Goal: Task Accomplishment & Management: Manage account settings

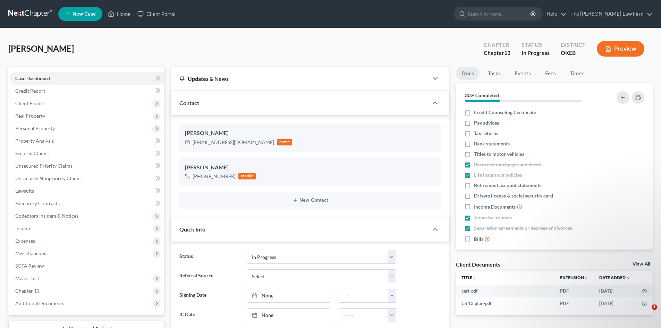
select select "4"
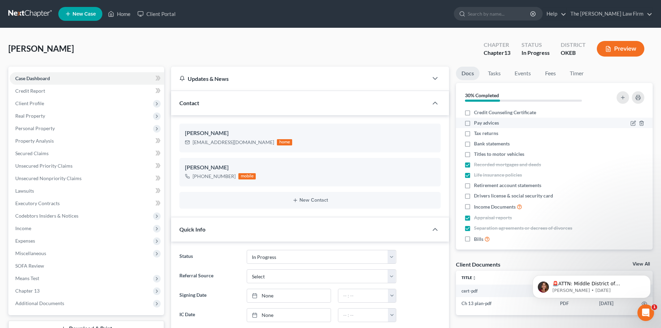
click at [474, 124] on label "Pay advices" at bounding box center [486, 122] width 25 height 7
click at [477, 124] on input "Pay advices" at bounding box center [479, 121] width 5 height 5
checkbox input "true"
click at [474, 133] on label "Tax returns" at bounding box center [486, 133] width 24 height 7
click at [477, 133] on input "Tax returns" at bounding box center [479, 132] width 5 height 5
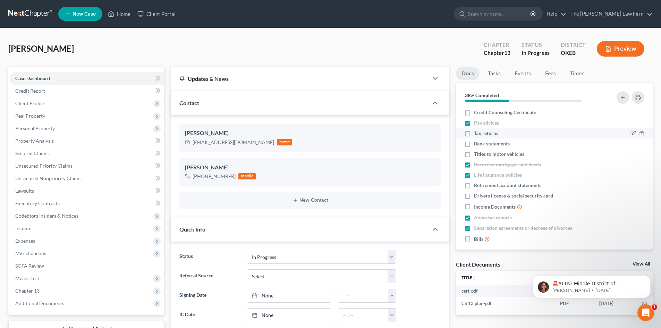
checkbox input "true"
click at [474, 145] on label "Bank statements" at bounding box center [492, 143] width 36 height 7
click at [477, 145] on input "Bank statements" at bounding box center [479, 142] width 5 height 5
checkbox input "true"
click at [474, 156] on label "Titles to motor vehicles" at bounding box center [499, 154] width 50 height 7
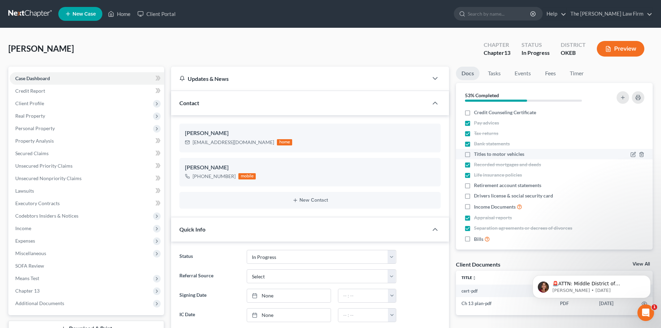
click at [477, 155] on input "Titles to motor vehicles" at bounding box center [479, 153] width 5 height 5
checkbox input "true"
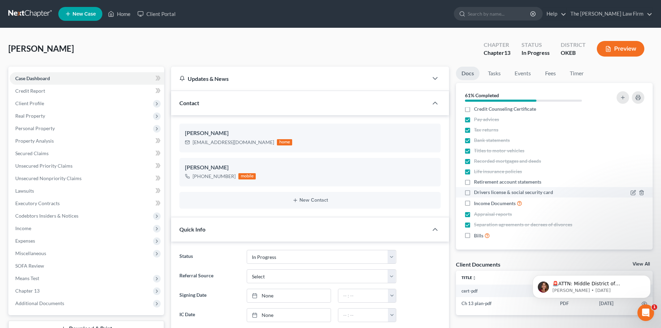
scroll to position [6, 0]
click at [474, 190] on label "Drivers license & social security card" at bounding box center [513, 189] width 79 height 7
click at [477, 190] on input "Drivers license & social security card" at bounding box center [479, 188] width 5 height 5
checkbox input "true"
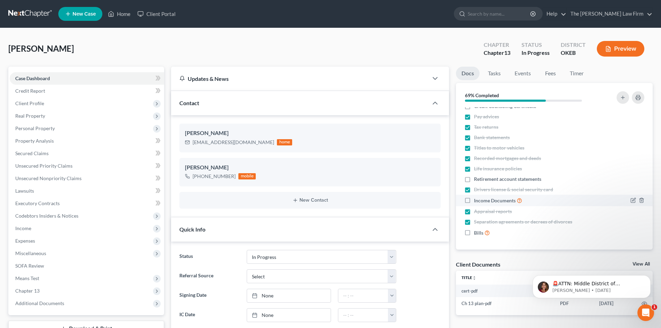
click at [474, 201] on label "Income Documents" at bounding box center [498, 201] width 48 height 8
click at [477, 201] on input "Income Documents" at bounding box center [479, 199] width 5 height 5
checkbox input "true"
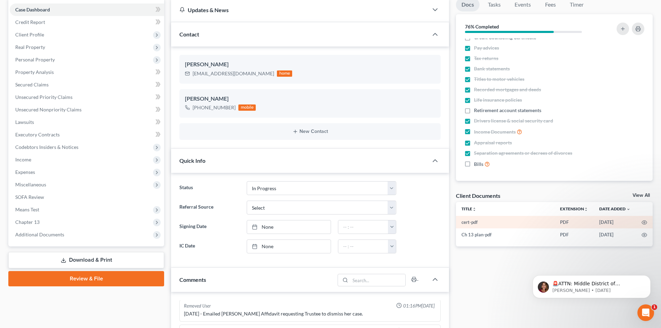
scroll to position [69, 0]
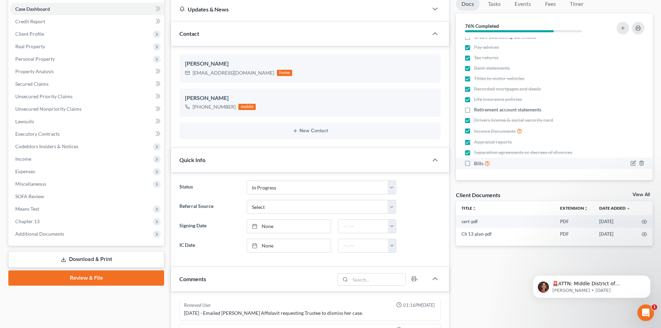
click at [474, 164] on label "Bills" at bounding box center [482, 163] width 16 height 8
click at [477, 164] on input "Bills" at bounding box center [479, 161] width 5 height 5
checkbox input "true"
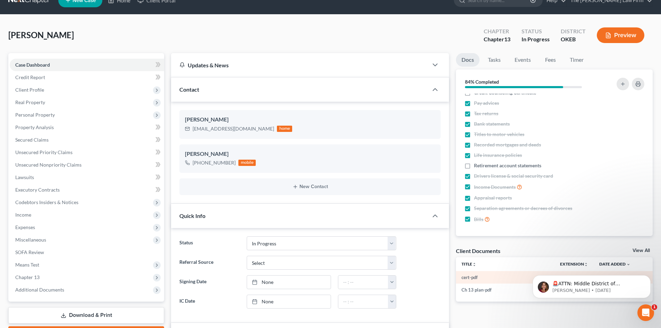
scroll to position [0, 0]
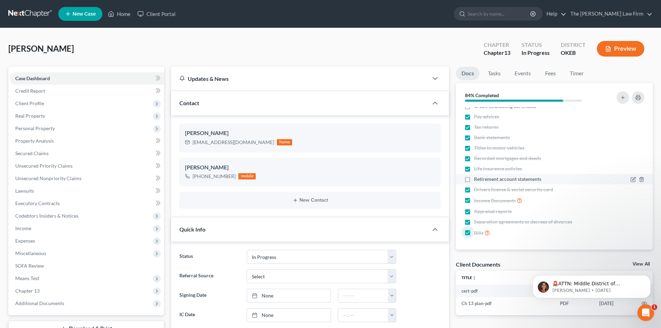
click at [474, 179] on label "Retirement account statements" at bounding box center [507, 179] width 67 height 7
click at [477, 179] on input "Retirement account statements" at bounding box center [479, 178] width 5 height 5
checkbox input "true"
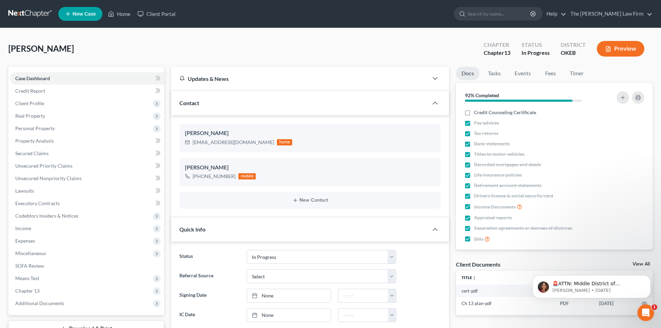
click at [313, 48] on div "[PERSON_NAME] Upgraded Chapter Chapter 13 Status In Progress District OKEB Prev…" at bounding box center [330, 51] width 645 height 30
